Goal: Navigation & Orientation: Find specific page/section

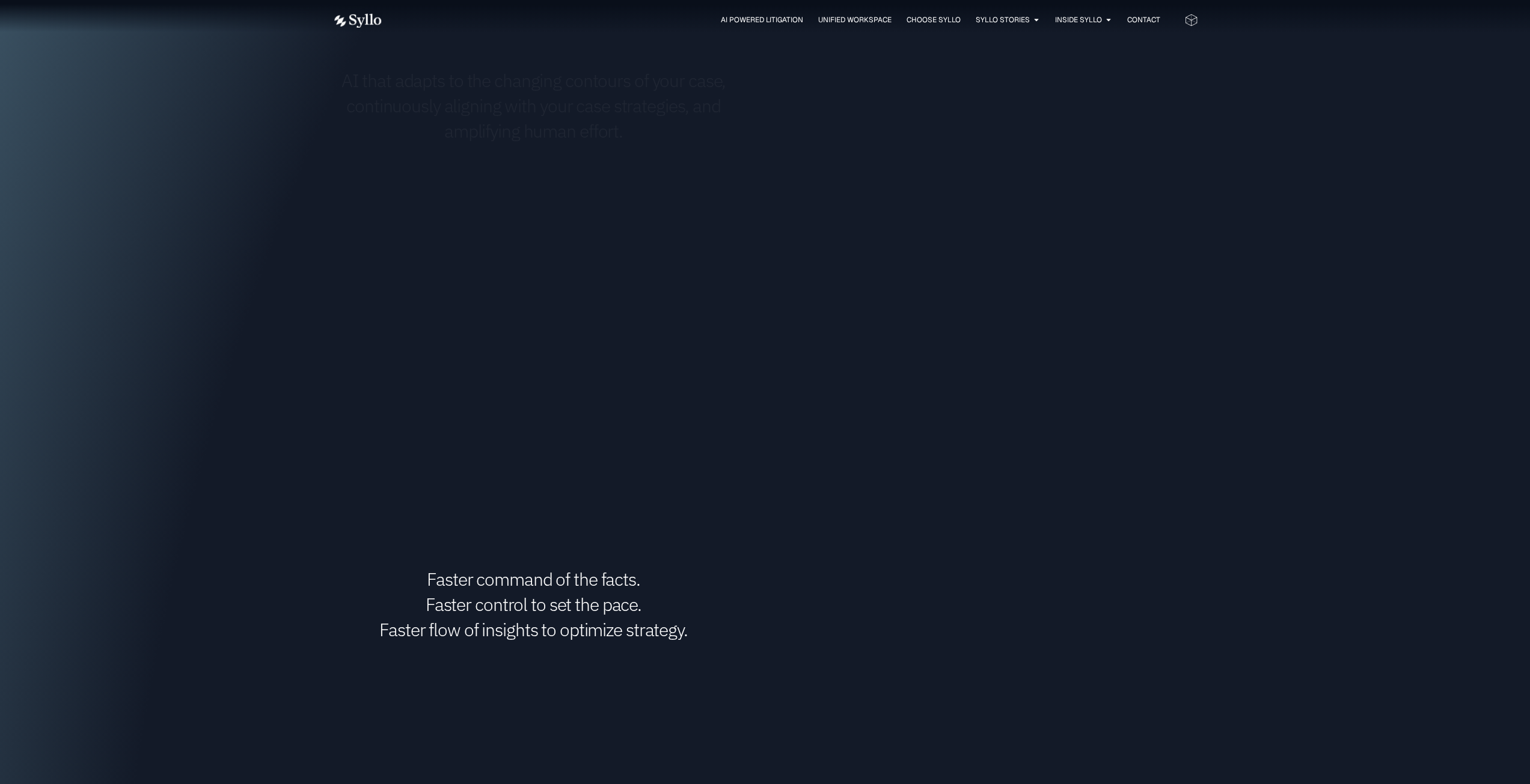
scroll to position [987, 0]
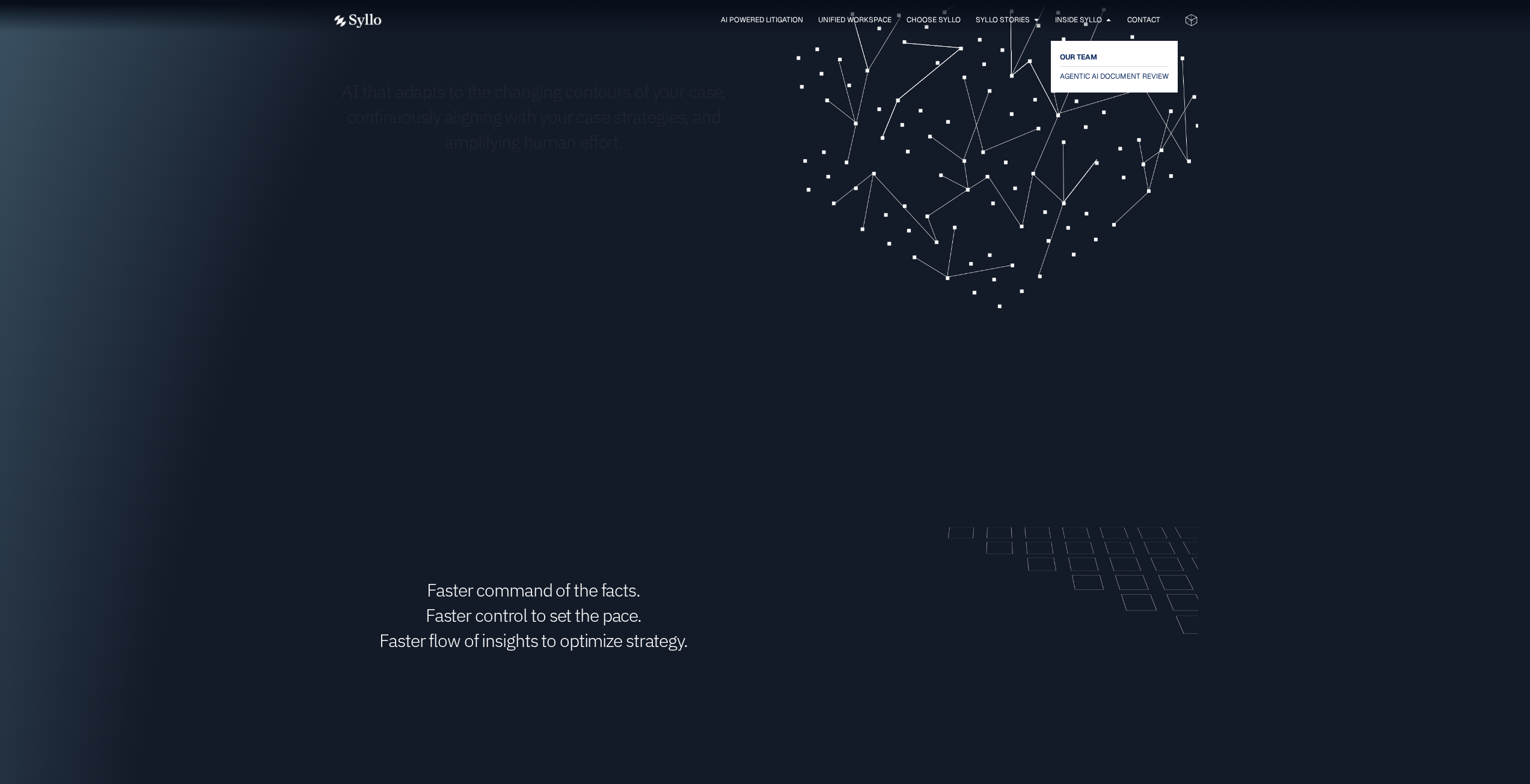
click at [873, 57] on span "OUR TEAM" at bounding box center [1078, 56] width 37 height 15
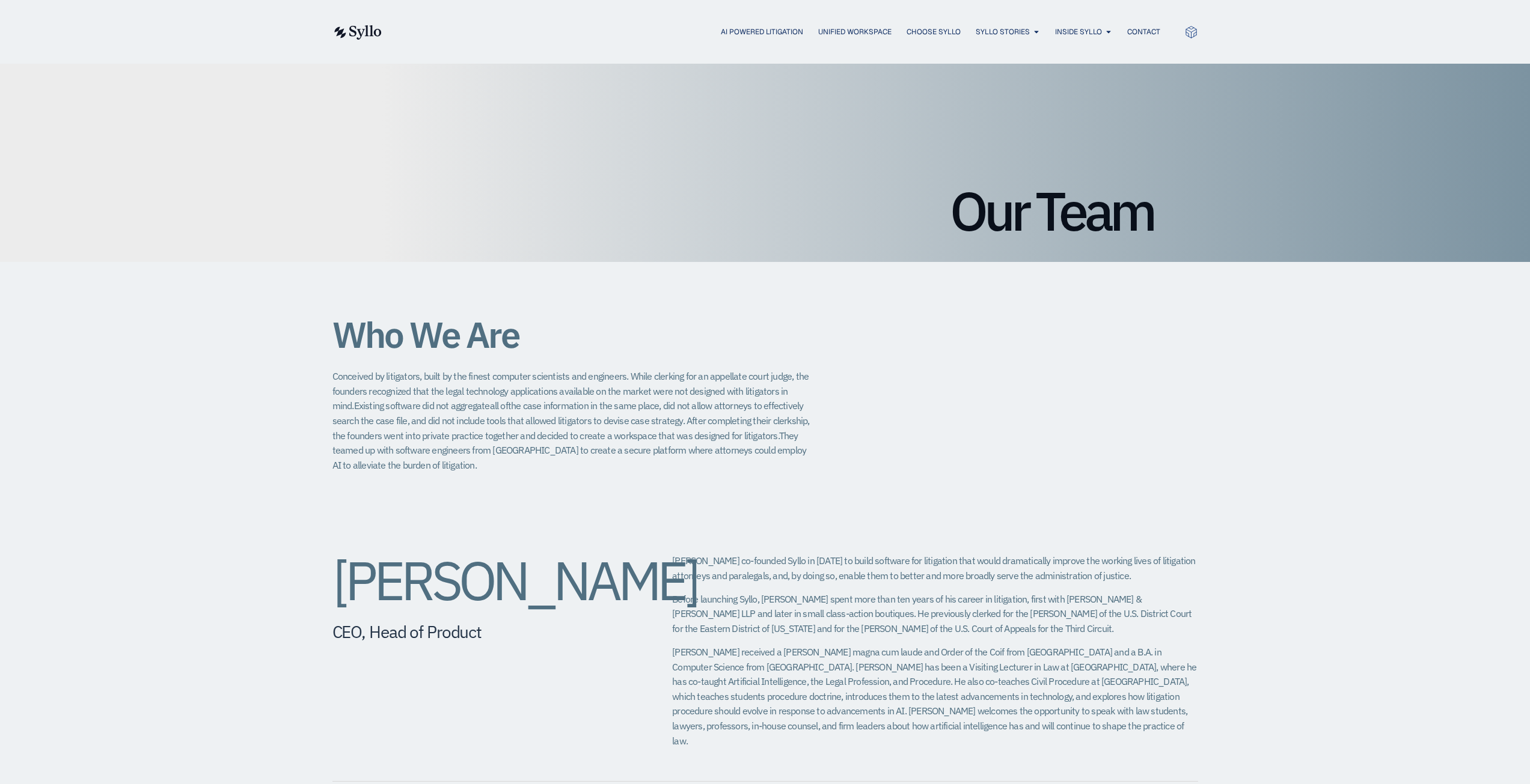
click at [357, 30] on img at bounding box center [357, 32] width 50 height 15
